Goal: Information Seeking & Learning: Learn about a topic

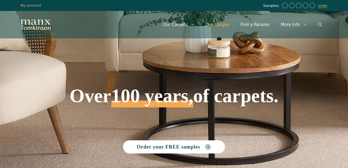
click at [221, 24] on link "Our Ranges" at bounding box center [217, 24] width 35 height 16
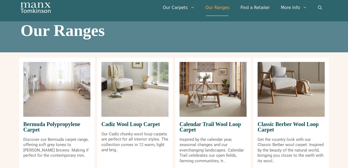
scroll to position [55, 0]
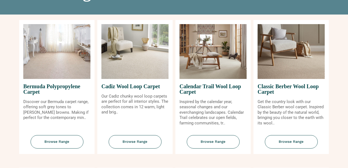
click at [142, 54] on img at bounding box center [134, 51] width 67 height 55
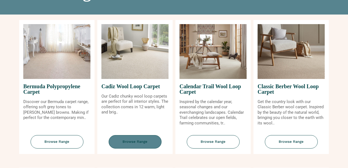
click at [138, 140] on span "Browse Range" at bounding box center [135, 141] width 53 height 13
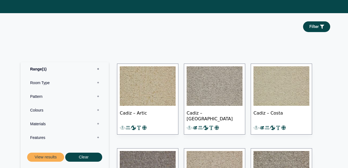
scroll to position [237, 0]
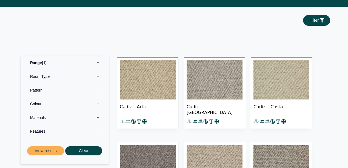
click at [158, 91] on img at bounding box center [148, 79] width 56 height 39
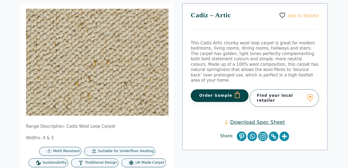
scroll to position [73, 0]
